Goal: Task Accomplishment & Management: Manage account settings

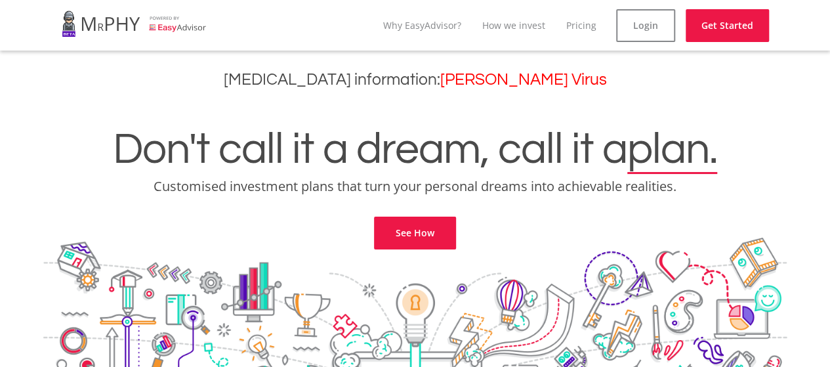
click at [579, 31] on li "Pricing" at bounding box center [581, 25] width 30 height 33
click at [579, 22] on link "Pricing" at bounding box center [581, 25] width 30 height 12
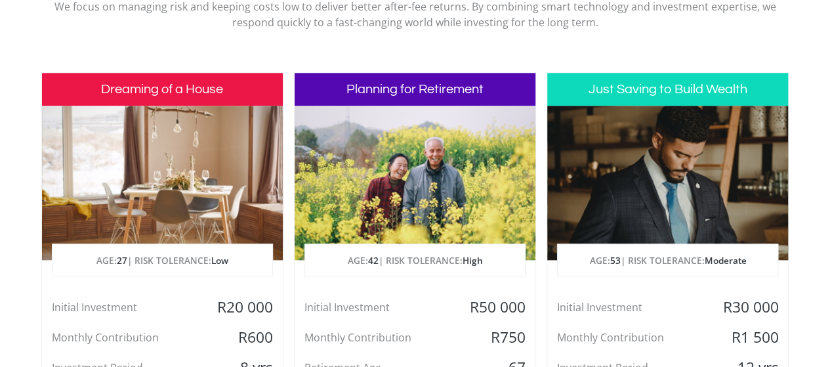
scroll to position [525, 0]
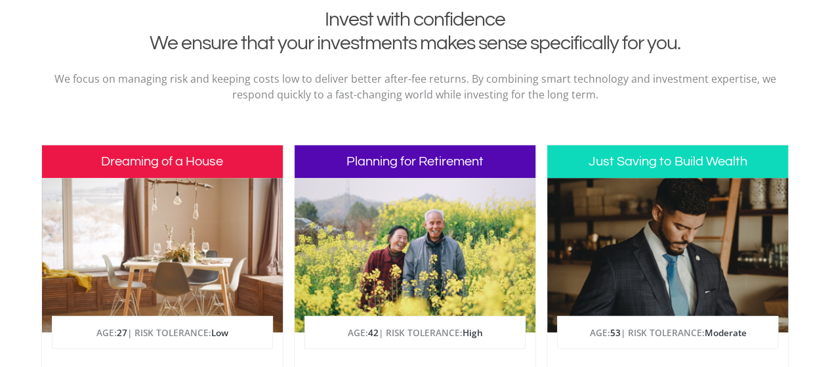
click at [152, 167] on h3 "Dreaming of a House" at bounding box center [162, 161] width 241 height 33
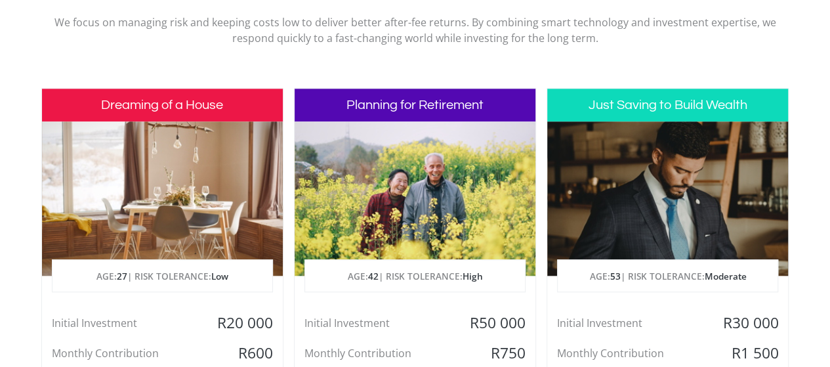
scroll to position [656, 0]
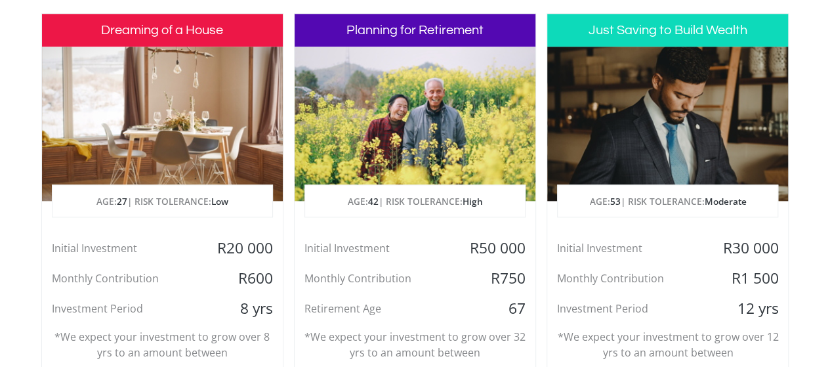
click at [152, 199] on p "AGE: 27 | RISK TOLERANCE: Low" at bounding box center [162, 201] width 220 height 33
click at [167, 215] on p "AGE: 27 | RISK TOLERANCE: Low" at bounding box center [162, 201] width 220 height 33
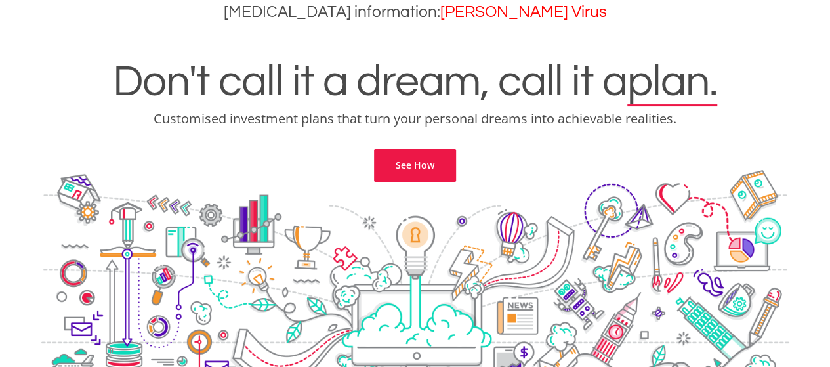
scroll to position [0, 0]
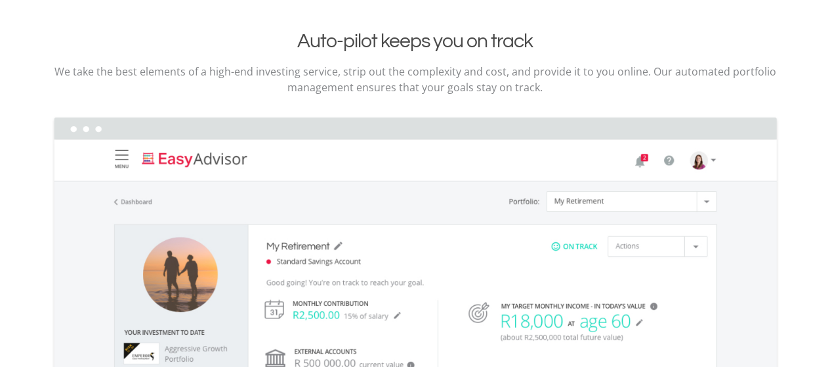
scroll to position [1771, 0]
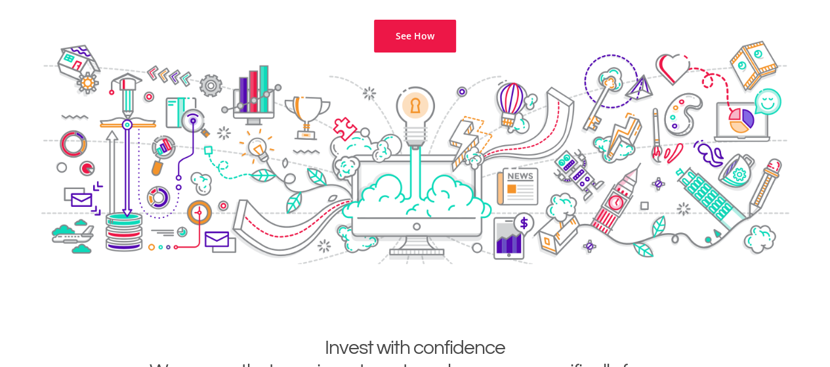
scroll to position [0, 0]
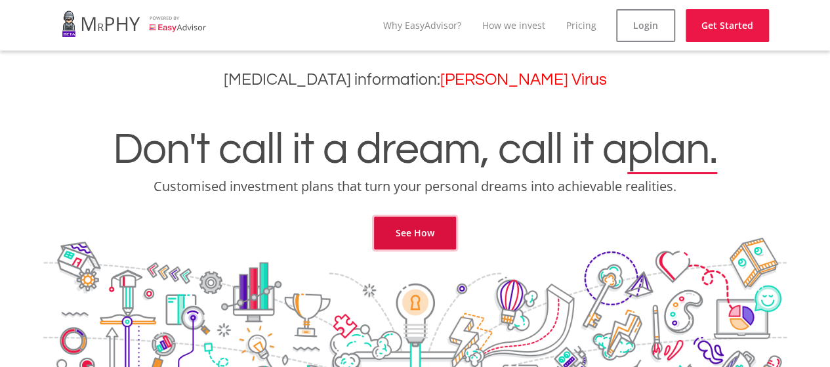
click at [417, 230] on link "See How" at bounding box center [415, 232] width 82 height 33
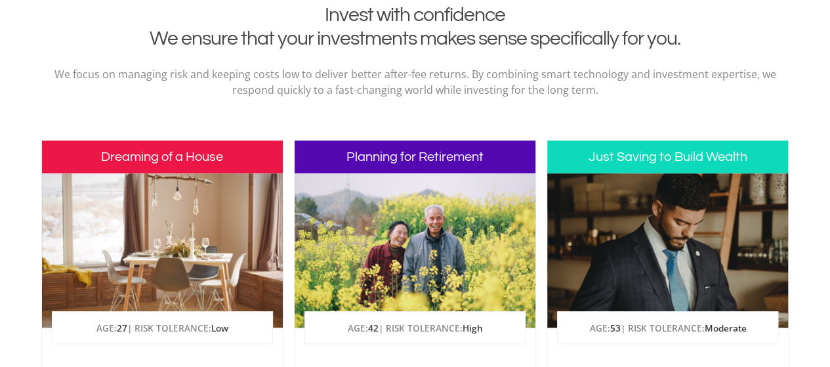
scroll to position [533, 0]
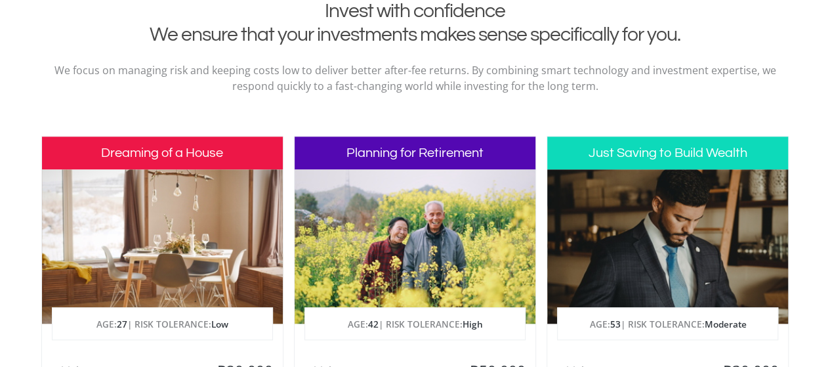
click at [395, 154] on h3 "Planning for Retirement" at bounding box center [415, 152] width 241 height 33
drag, startPoint x: 581, startPoint y: 154, endPoint x: 631, endPoint y: 154, distance: 50.5
click at [581, 154] on h3 "Just Saving to Build Wealth" at bounding box center [667, 152] width 241 height 33
click at [631, 154] on h3 "Just Saving to Build Wealth" at bounding box center [667, 152] width 241 height 33
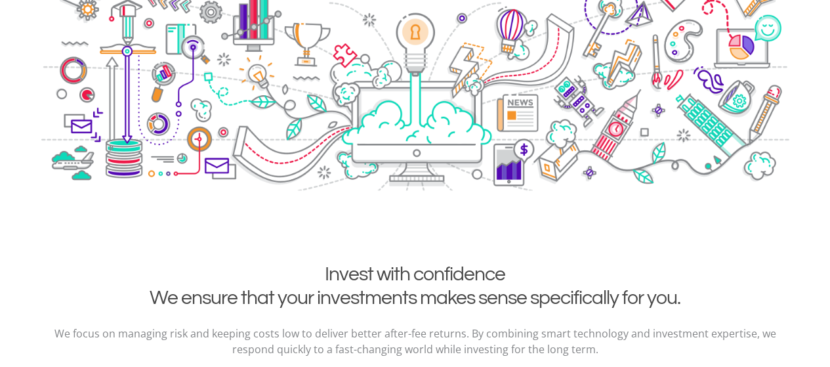
scroll to position [0, 0]
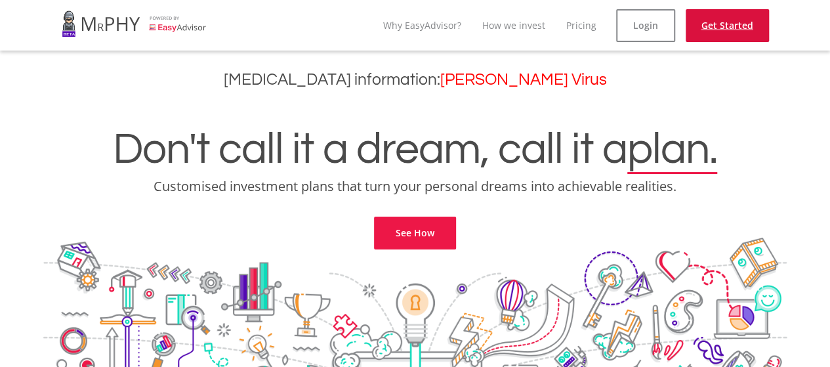
click at [730, 30] on link "Get Started" at bounding box center [727, 25] width 83 height 33
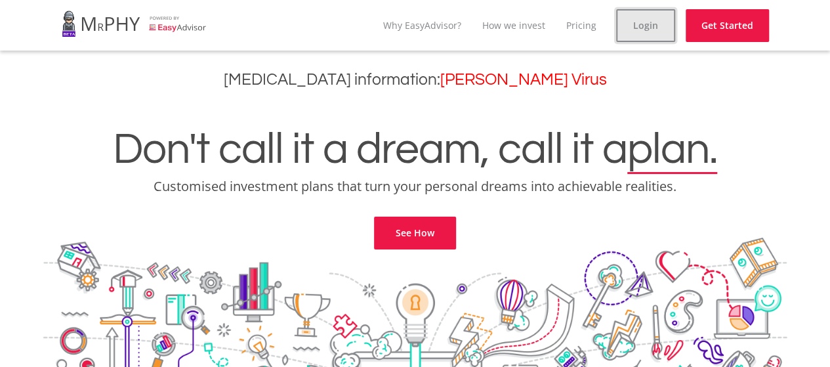
click at [638, 31] on link "Login" at bounding box center [645, 25] width 59 height 33
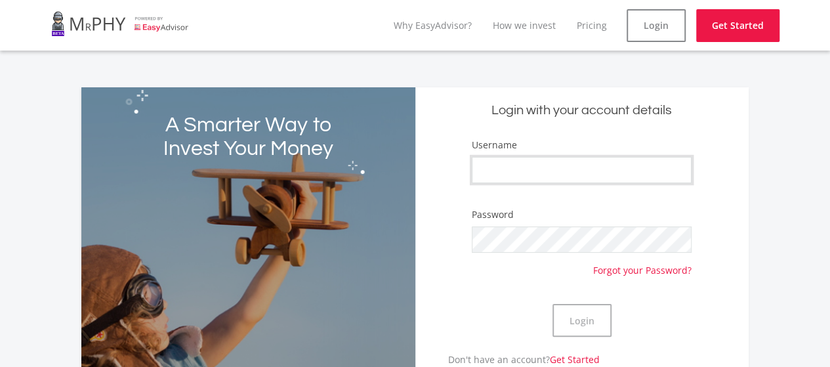
click at [539, 171] on input "Username" at bounding box center [582, 170] width 220 height 26
type input "Othimna2014"
click at [579, 325] on button "Login" at bounding box center [581, 320] width 59 height 33
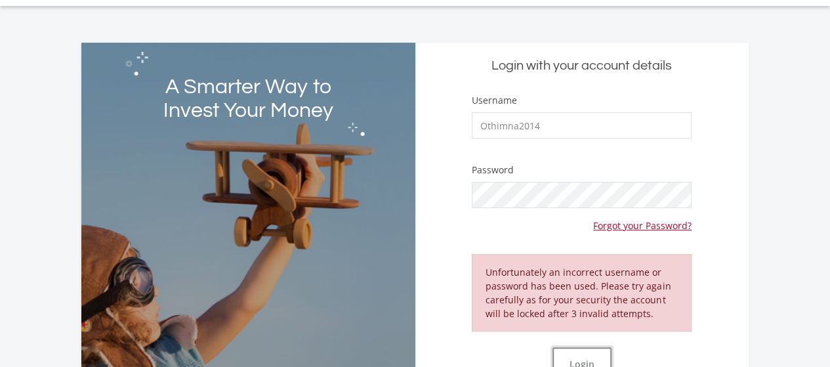
scroll to position [66, 0]
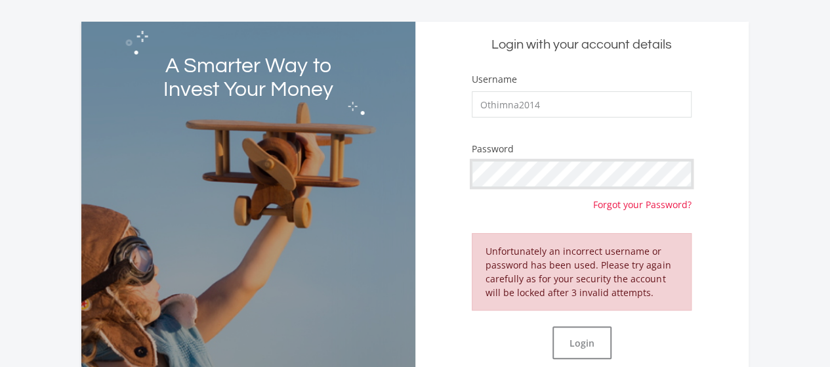
click at [422, 169] on div "Login with your account details Username Othimna2014 Password Forgot your Passw…" at bounding box center [581, 210] width 333 height 377
click at [585, 337] on button "Login" at bounding box center [581, 342] width 59 height 33
